Goal: Information Seeking & Learning: Learn about a topic

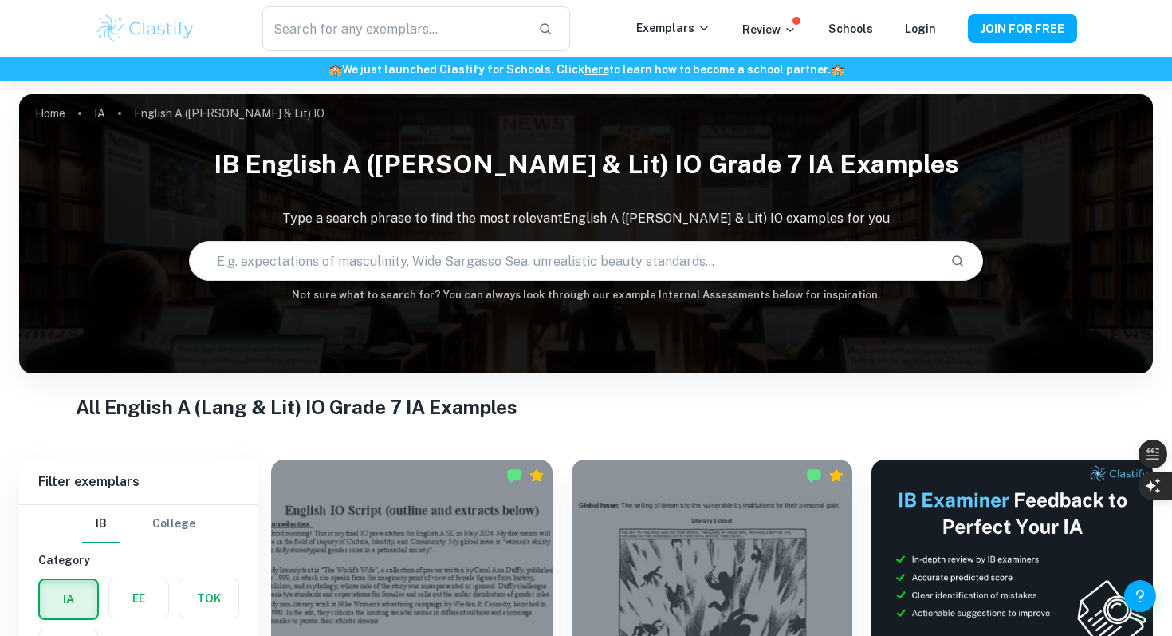
scroll to position [511, 0]
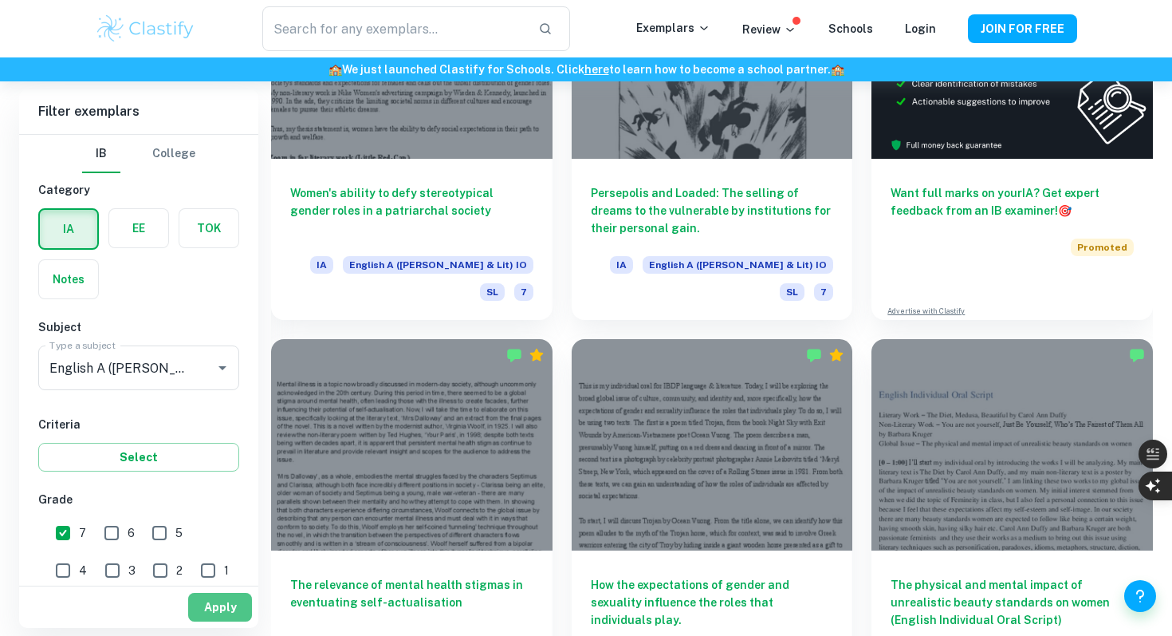
click at [203, 596] on button "Apply" at bounding box center [220, 606] width 64 height 29
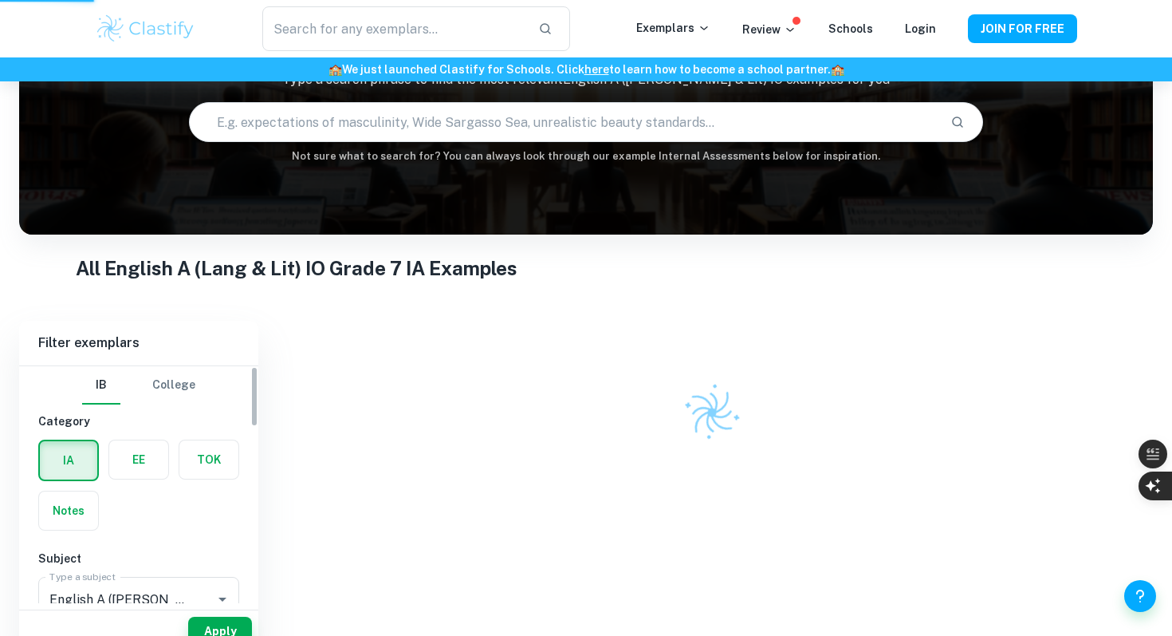
scroll to position [81, 0]
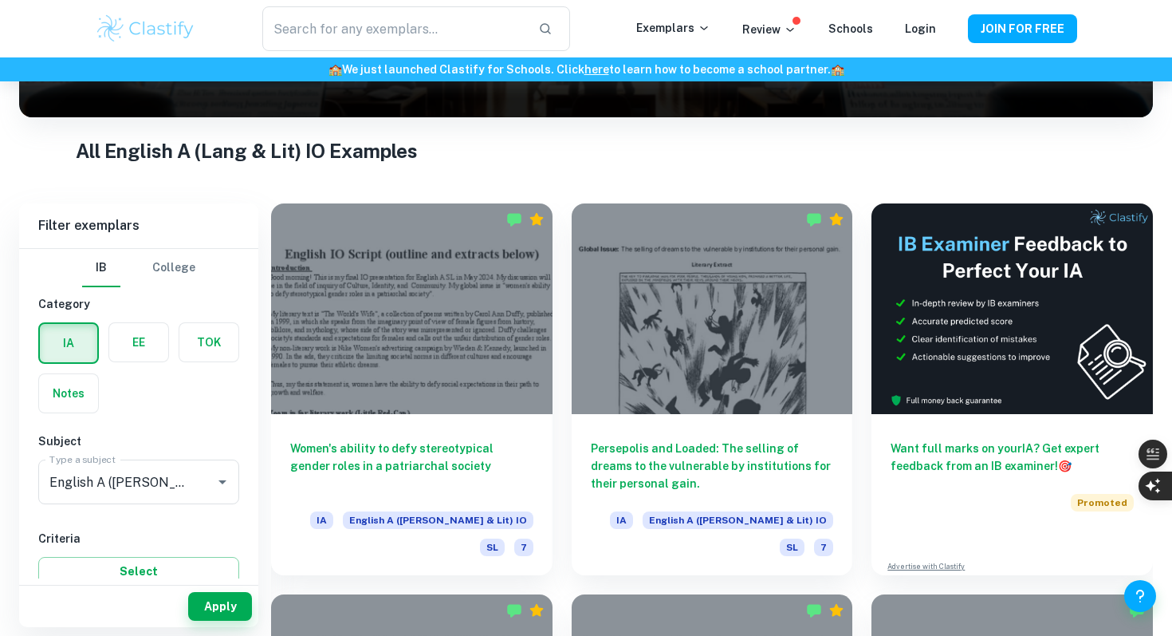
scroll to position [258, 0]
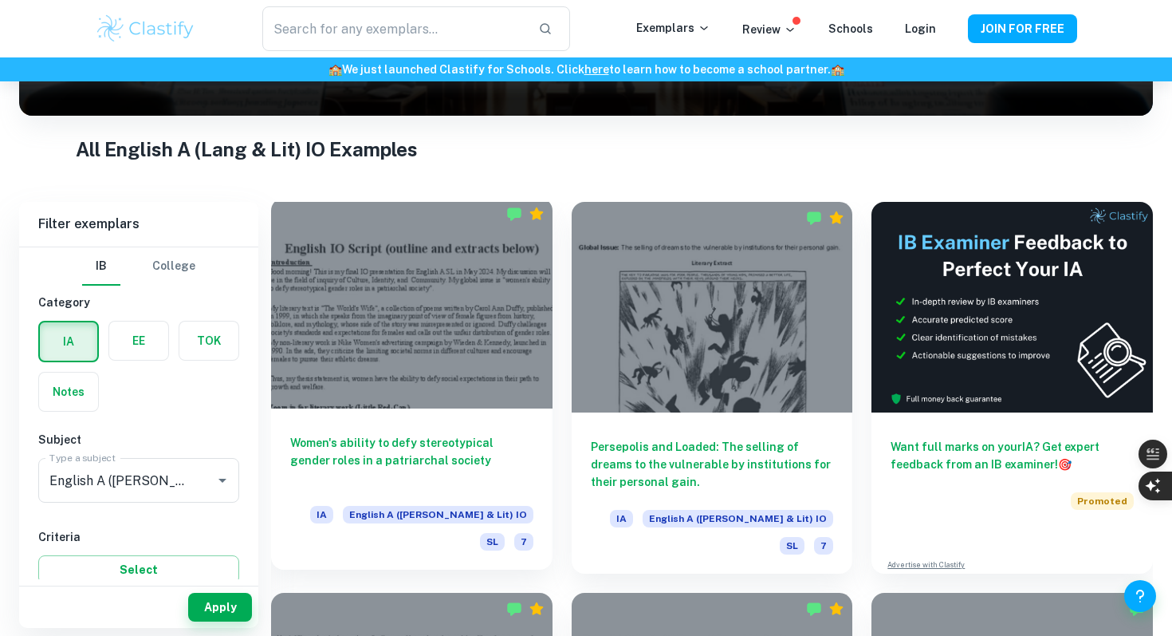
click at [491, 275] on div at bounding box center [411, 303] width 281 height 211
